Goal: Navigation & Orientation: Find specific page/section

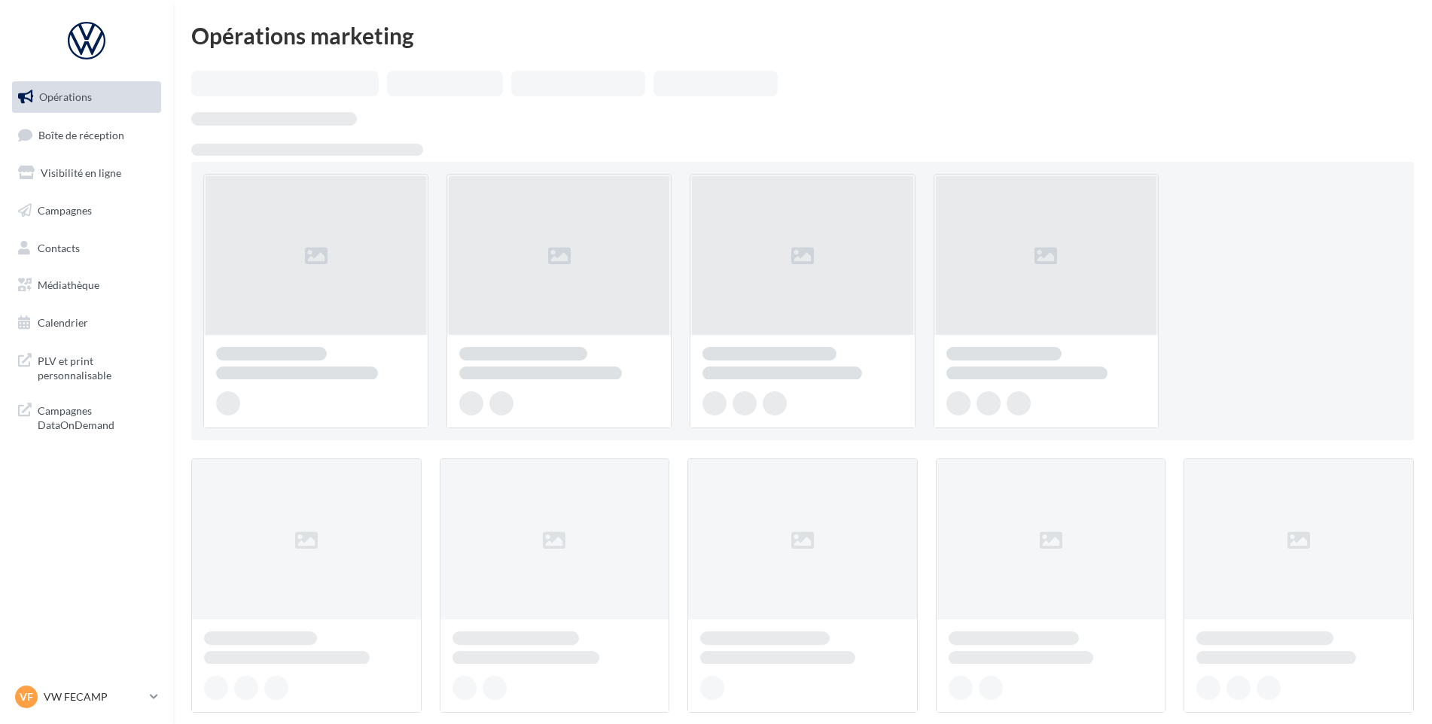
click at [43, 117] on ul "Opérations Boîte de réception Visibilité en ligne Campagnes Contacts Médiathèqu…" at bounding box center [86, 210] width 161 height 270
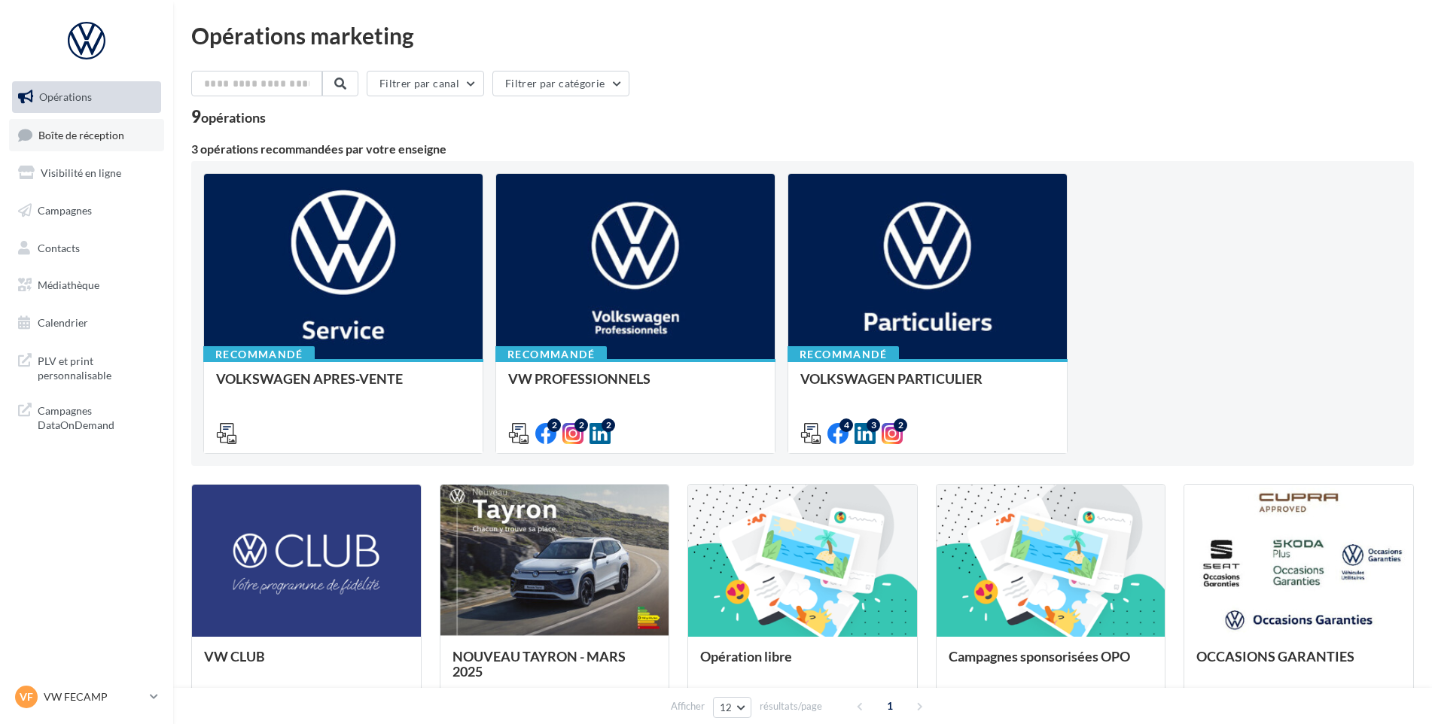
click at [44, 134] on span "Boîte de réception" at bounding box center [81, 134] width 86 height 13
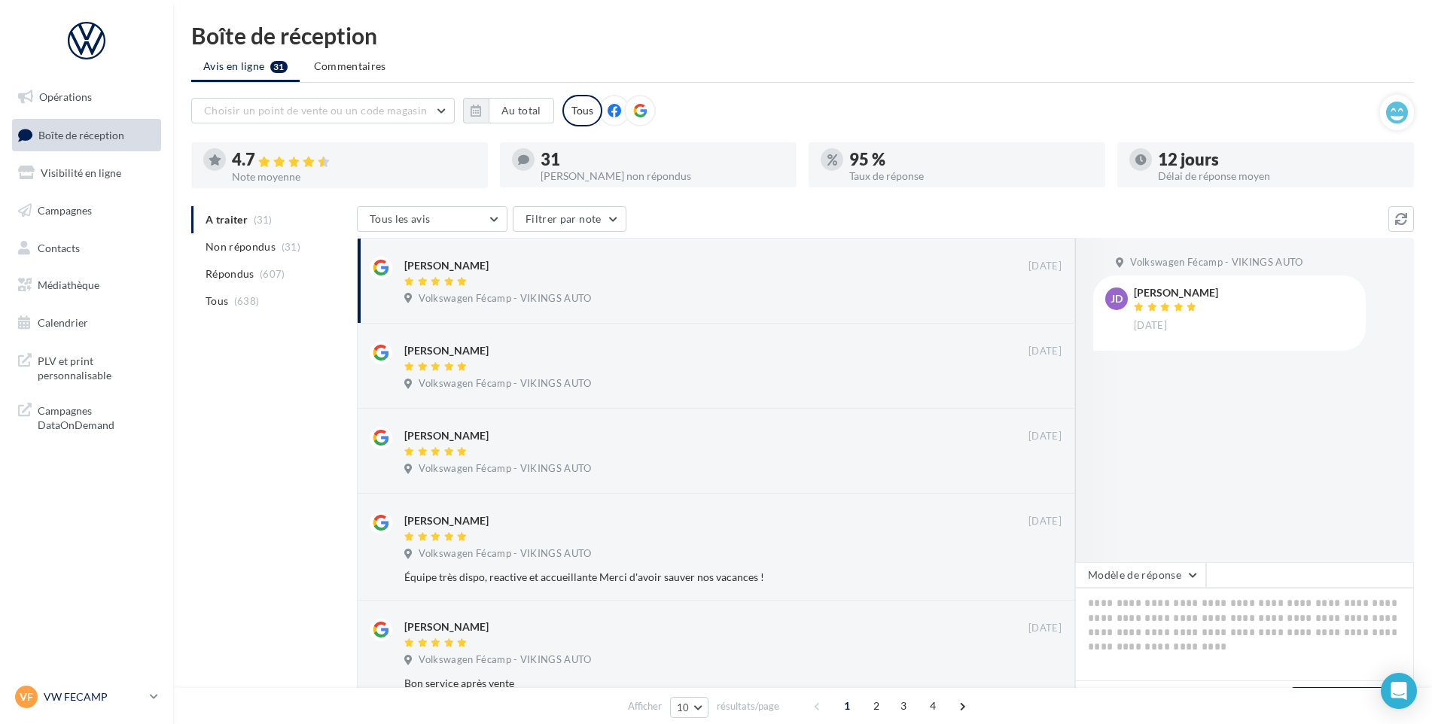
click at [95, 693] on p "VW FECAMP" at bounding box center [94, 697] width 100 height 15
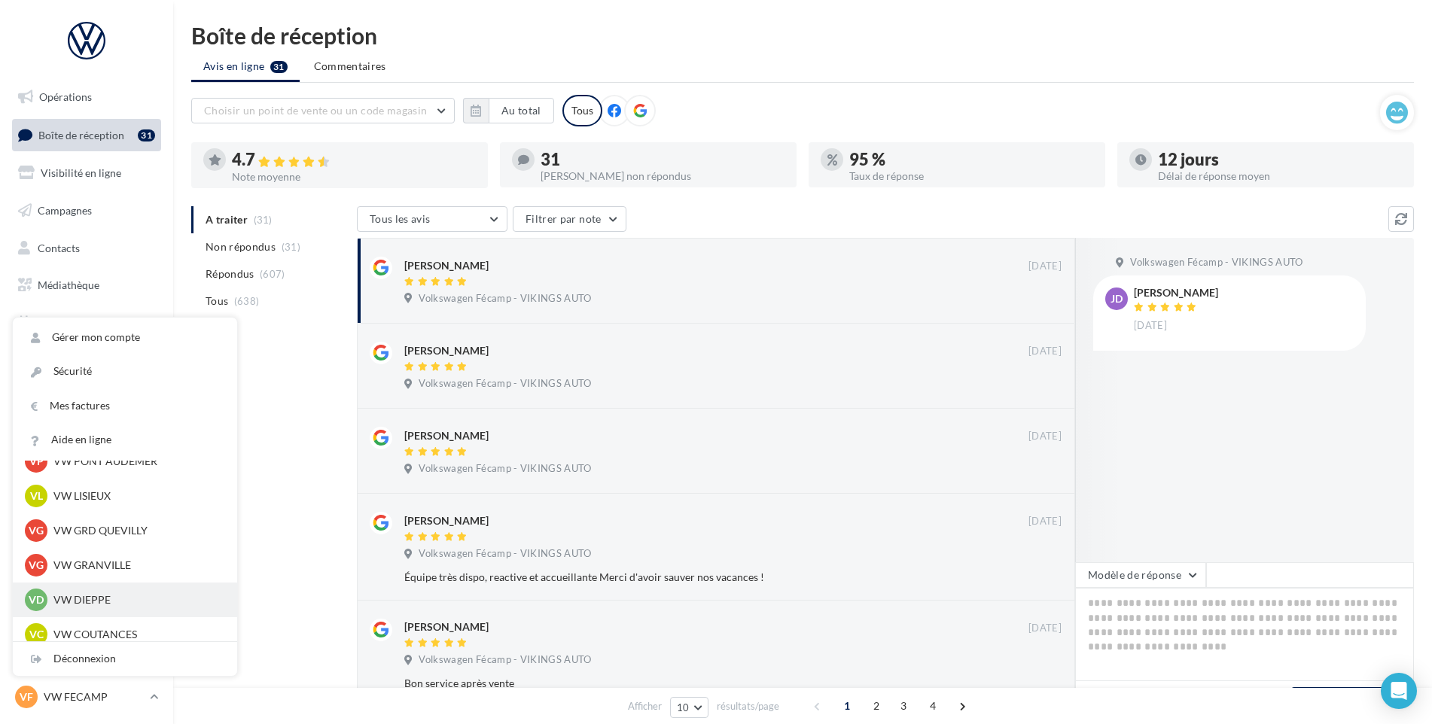
scroll to position [226, 0]
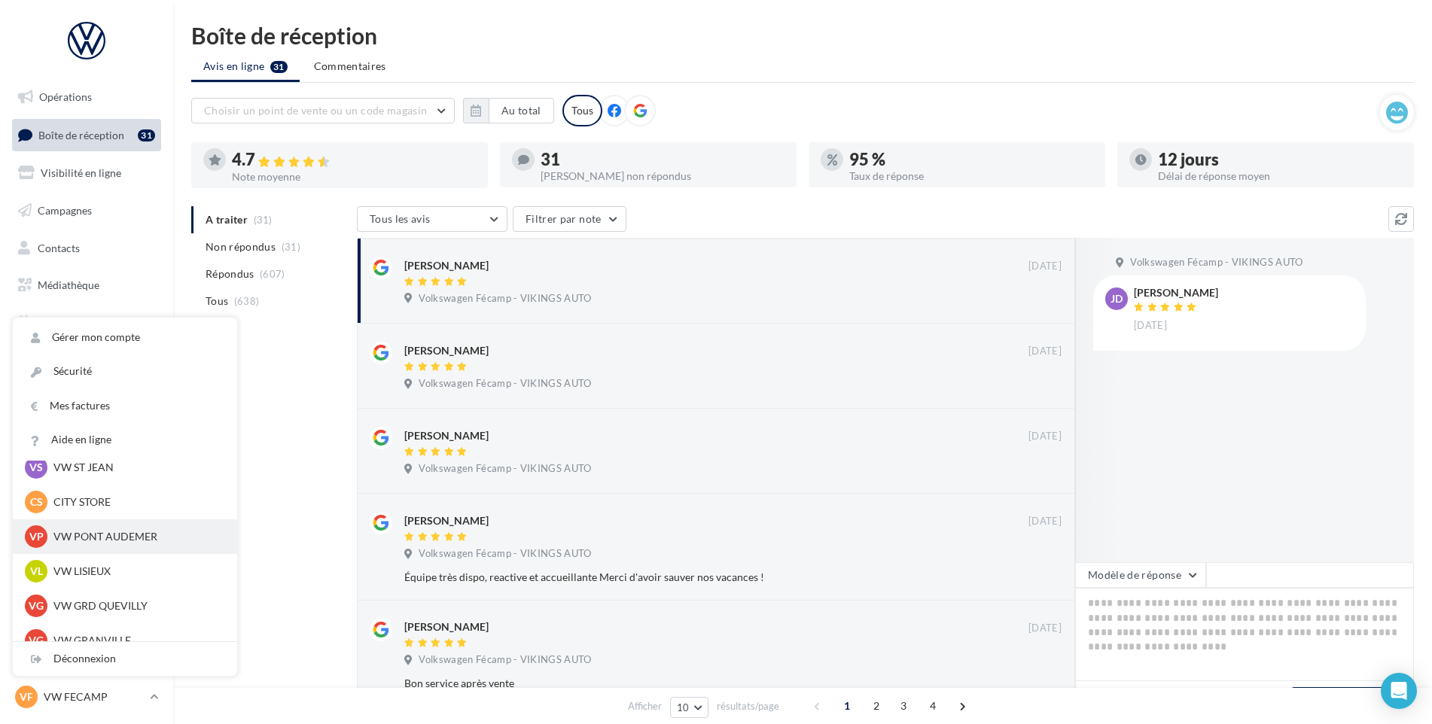
click at [112, 537] on p "VW PONT AUDEMER" at bounding box center [136, 536] width 166 height 15
